Goal: Task Accomplishment & Management: Use online tool/utility

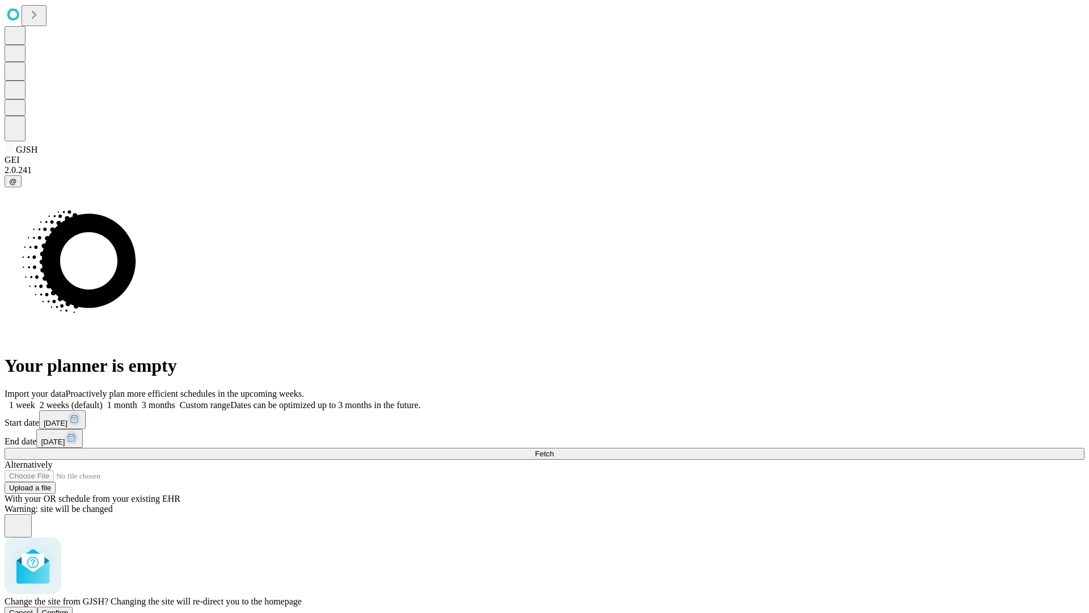
click at [69, 608] on span "Confirm" at bounding box center [55, 612] width 27 height 9
click at [103, 400] on label "2 weeks (default)" at bounding box center [69, 405] width 68 height 10
click at [554, 449] on span "Fetch" at bounding box center [544, 453] width 19 height 9
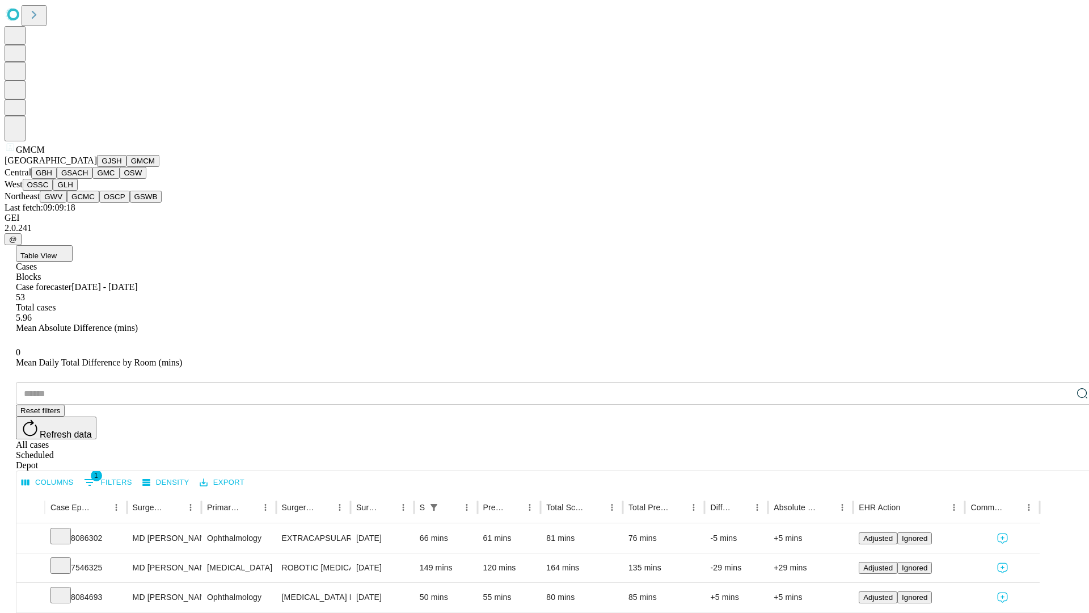
click at [57, 179] on button "GBH" at bounding box center [44, 173] width 26 height 12
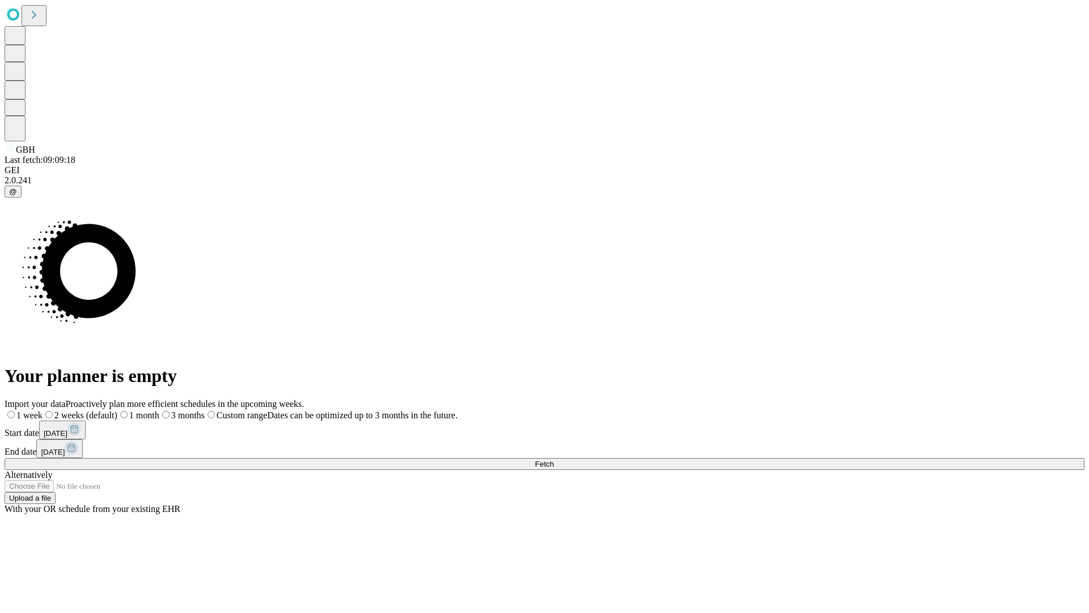
click at [117, 410] on label "2 weeks (default)" at bounding box center [80, 415] width 75 height 10
click at [554, 460] on span "Fetch" at bounding box center [544, 464] width 19 height 9
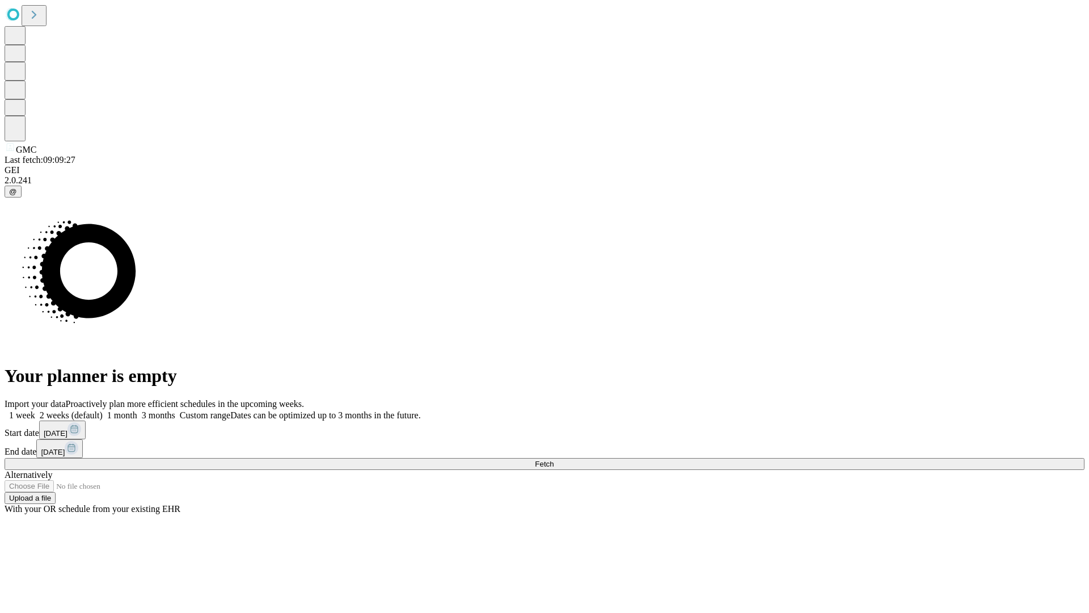
click at [103, 410] on label "2 weeks (default)" at bounding box center [69, 415] width 68 height 10
click at [554, 460] on span "Fetch" at bounding box center [544, 464] width 19 height 9
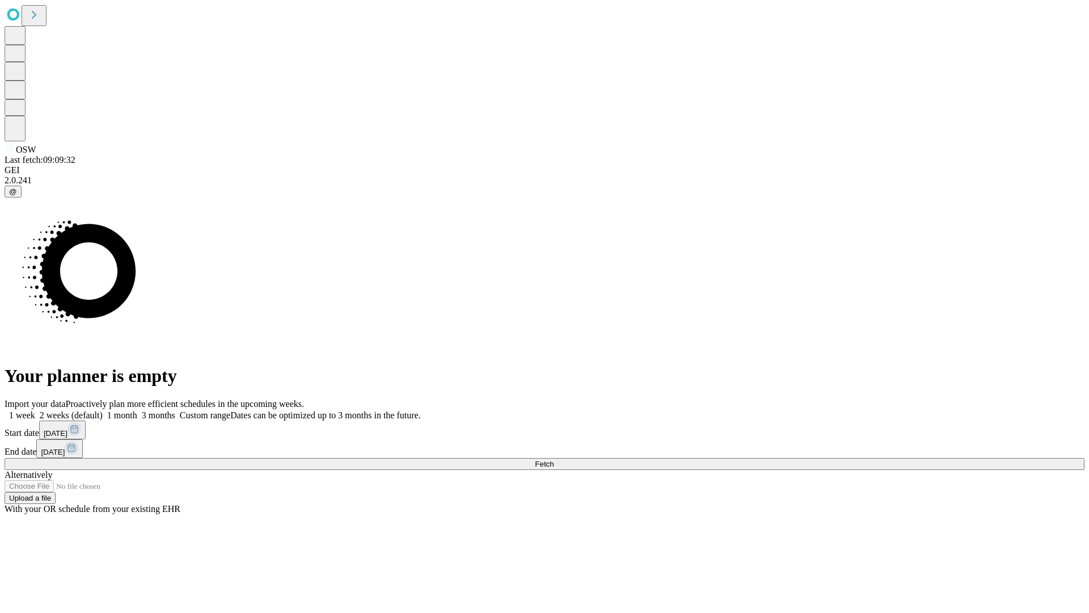
click at [103, 410] on label "2 weeks (default)" at bounding box center [69, 415] width 68 height 10
click at [554, 460] on span "Fetch" at bounding box center [544, 464] width 19 height 9
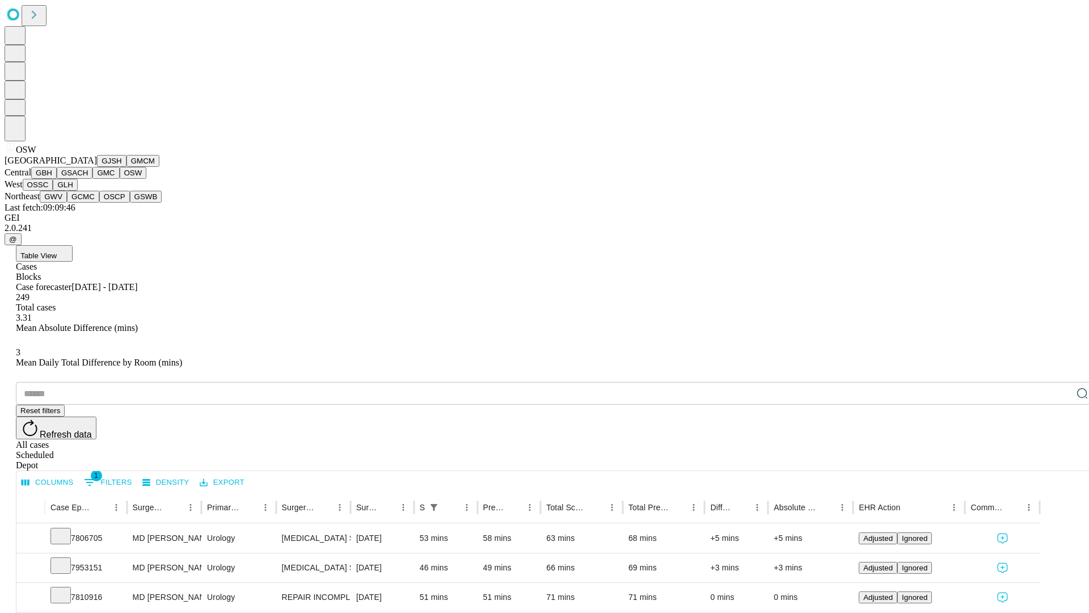
click at [53, 191] on button "OSSC" at bounding box center [38, 185] width 31 height 12
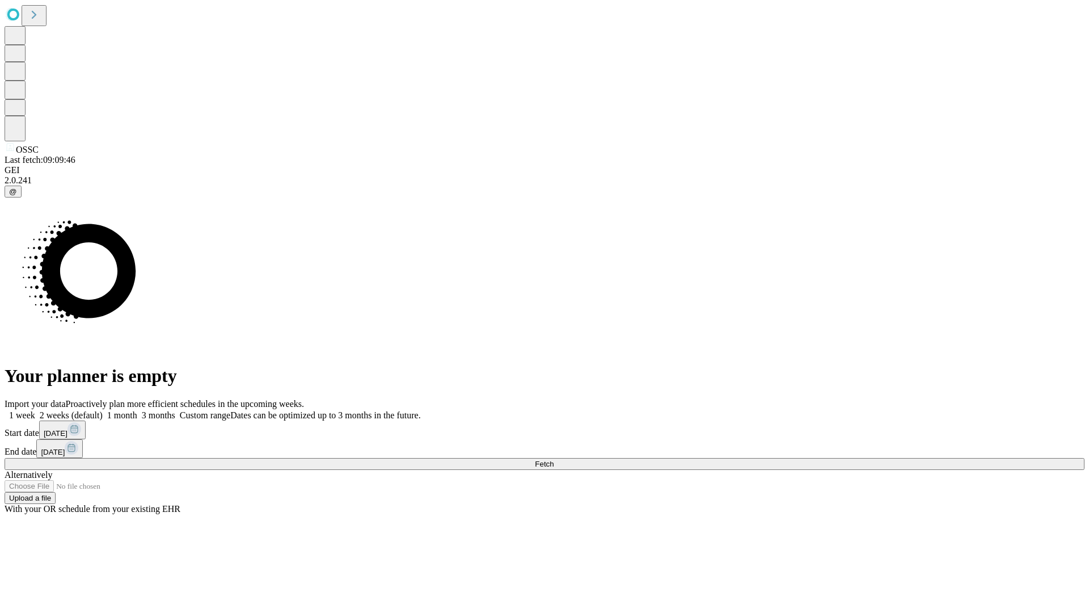
click at [103, 410] on label "2 weeks (default)" at bounding box center [69, 415] width 68 height 10
click at [554, 460] on span "Fetch" at bounding box center [544, 464] width 19 height 9
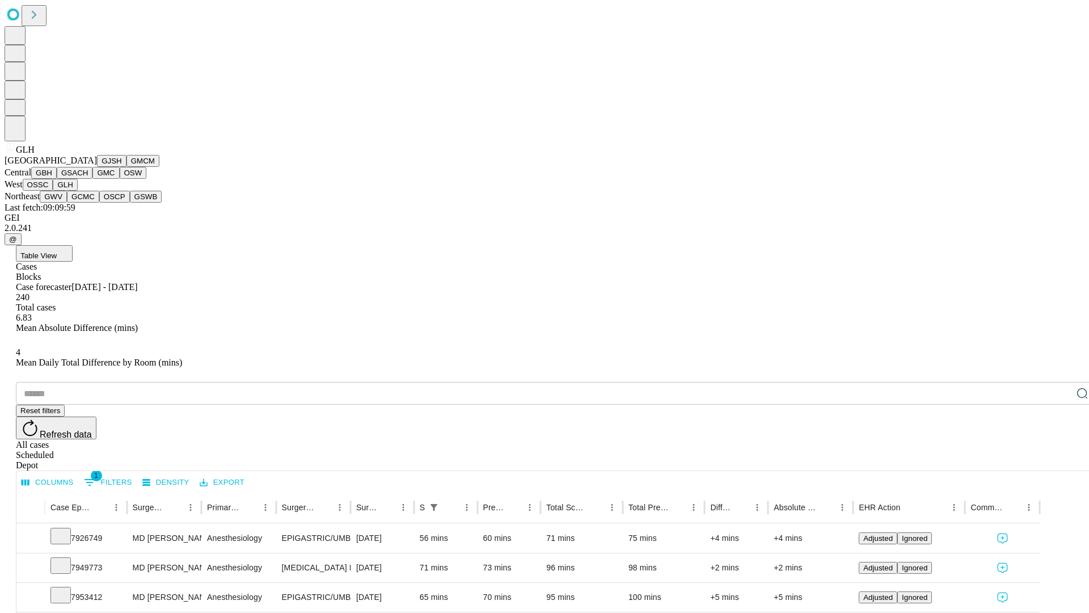
click at [67, 203] on button "GWV" at bounding box center [53, 197] width 27 height 12
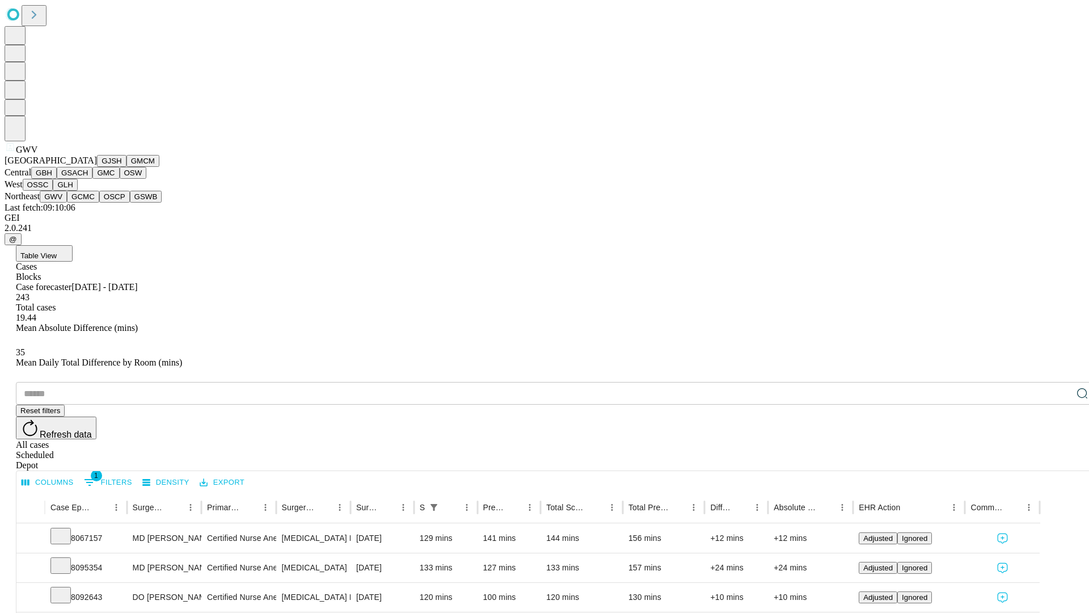
click at [88, 203] on button "GCMC" at bounding box center [83, 197] width 32 height 12
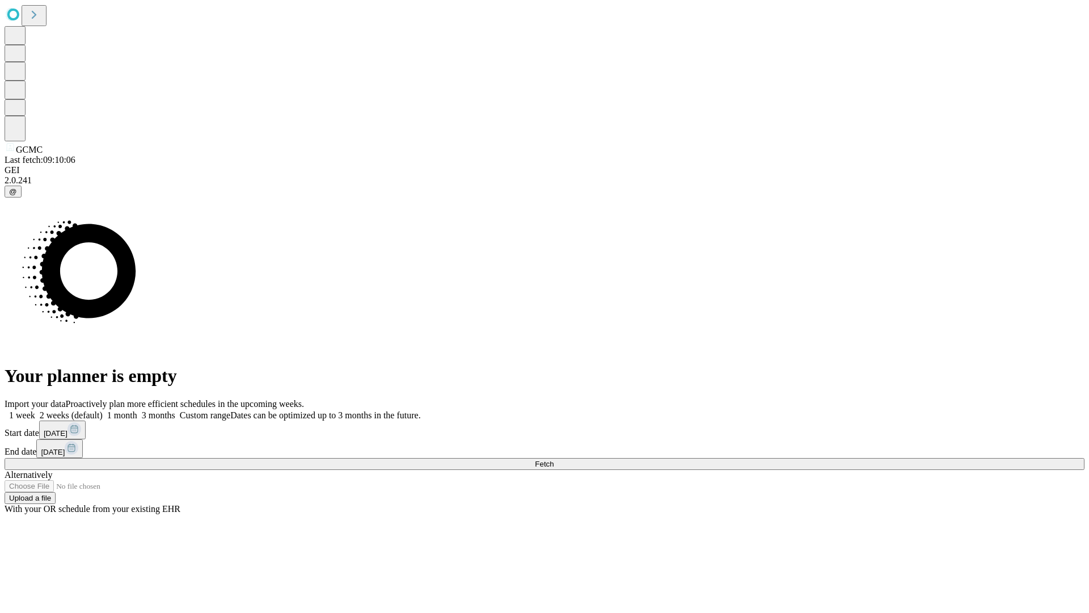
click at [103, 410] on label "2 weeks (default)" at bounding box center [69, 415] width 68 height 10
click at [554, 460] on span "Fetch" at bounding box center [544, 464] width 19 height 9
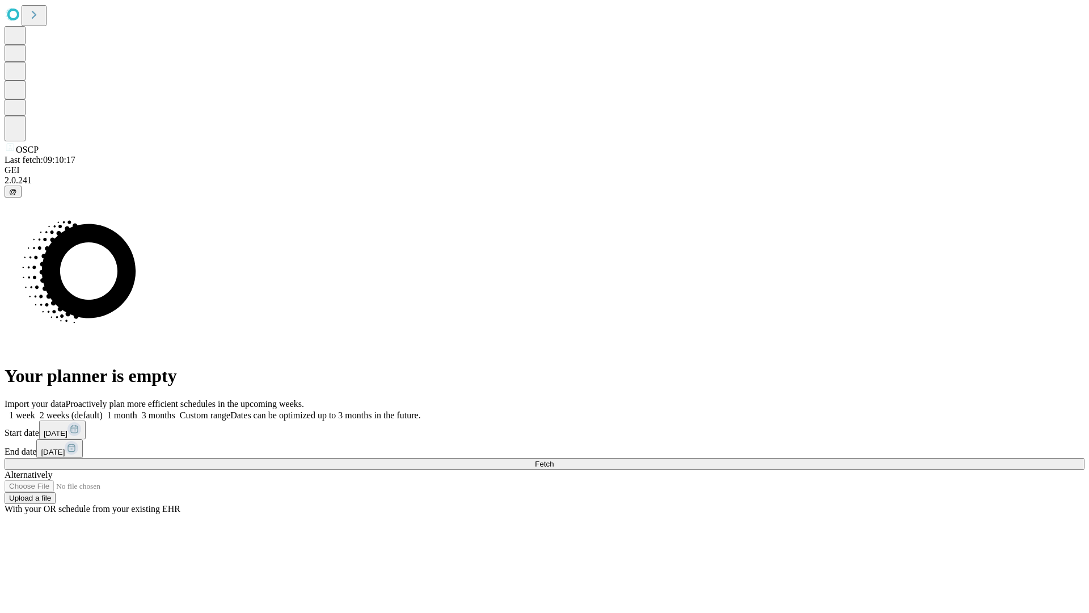
click at [554, 460] on span "Fetch" at bounding box center [544, 464] width 19 height 9
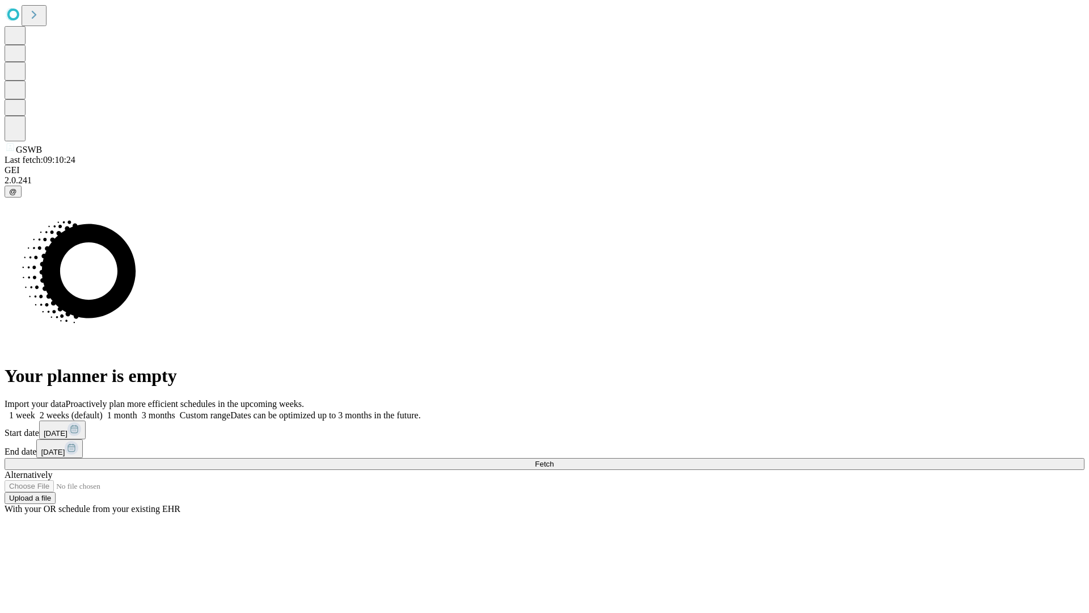
click at [103, 410] on label "2 weeks (default)" at bounding box center [69, 415] width 68 height 10
click at [554, 460] on span "Fetch" at bounding box center [544, 464] width 19 height 9
